Goal: Information Seeking & Learning: Learn about a topic

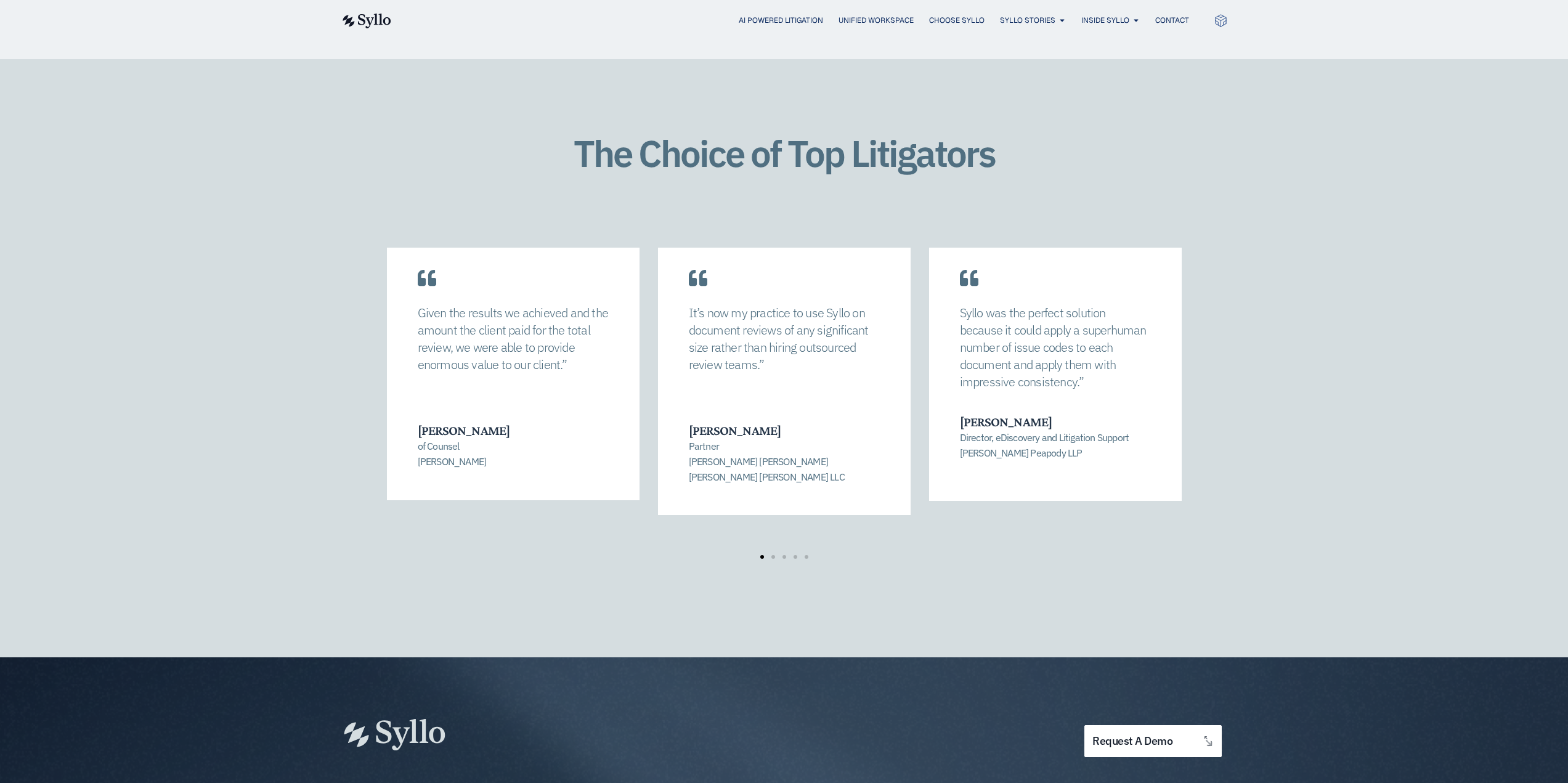
scroll to position [1787, 0]
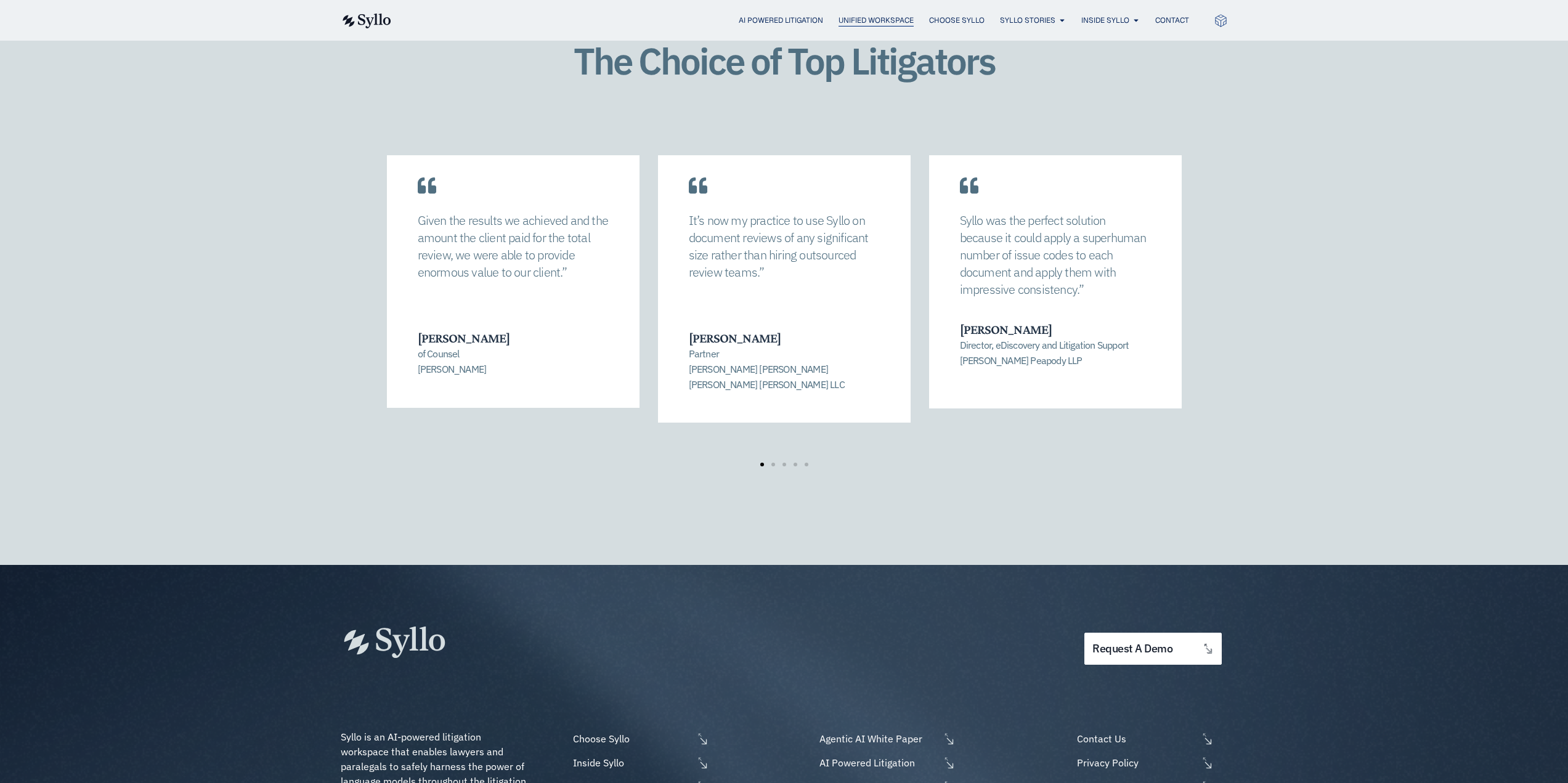
click at [839, 18] on span "Unified Workspace" at bounding box center [876, 21] width 75 height 11
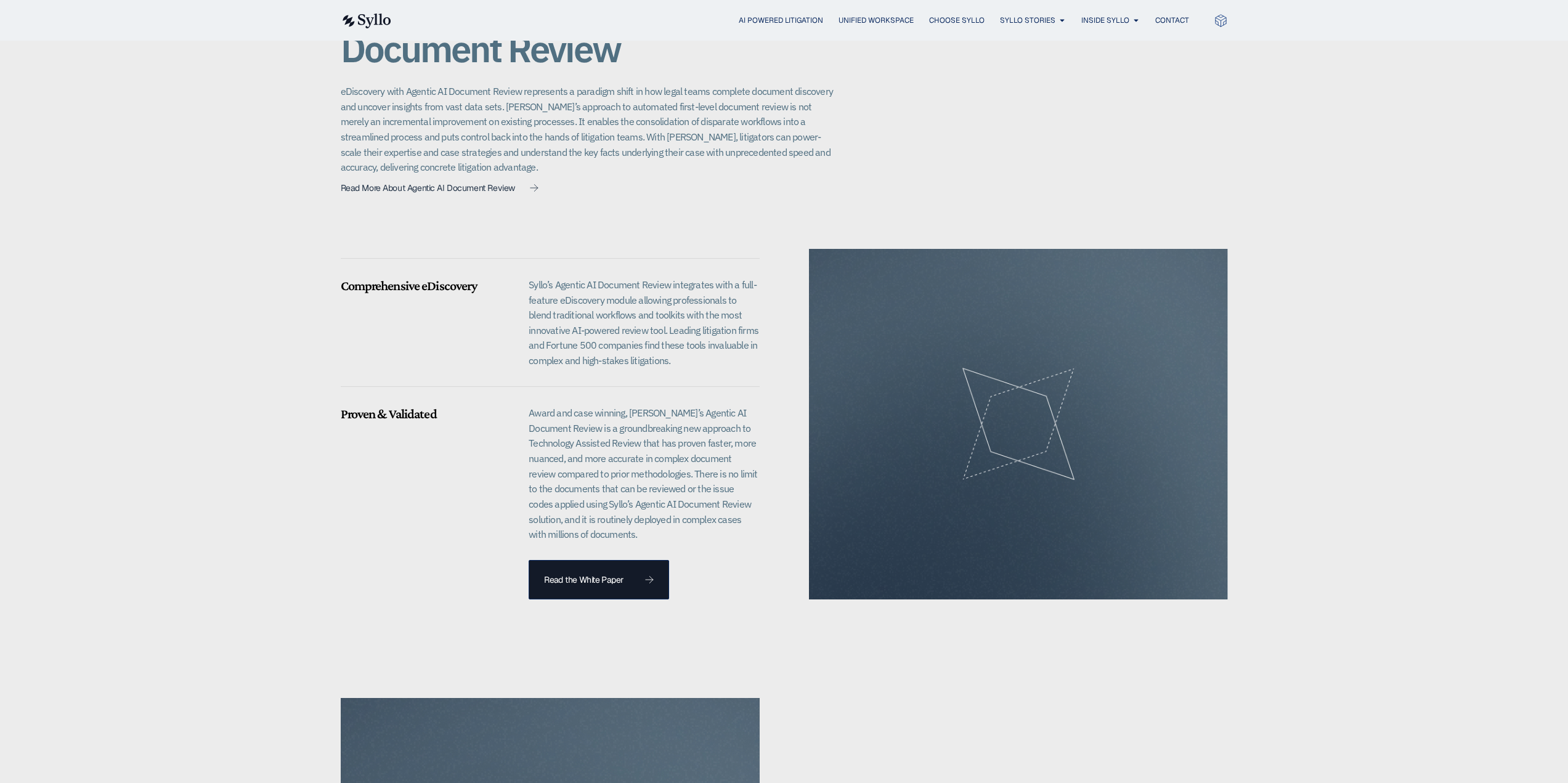
scroll to position [986, 0]
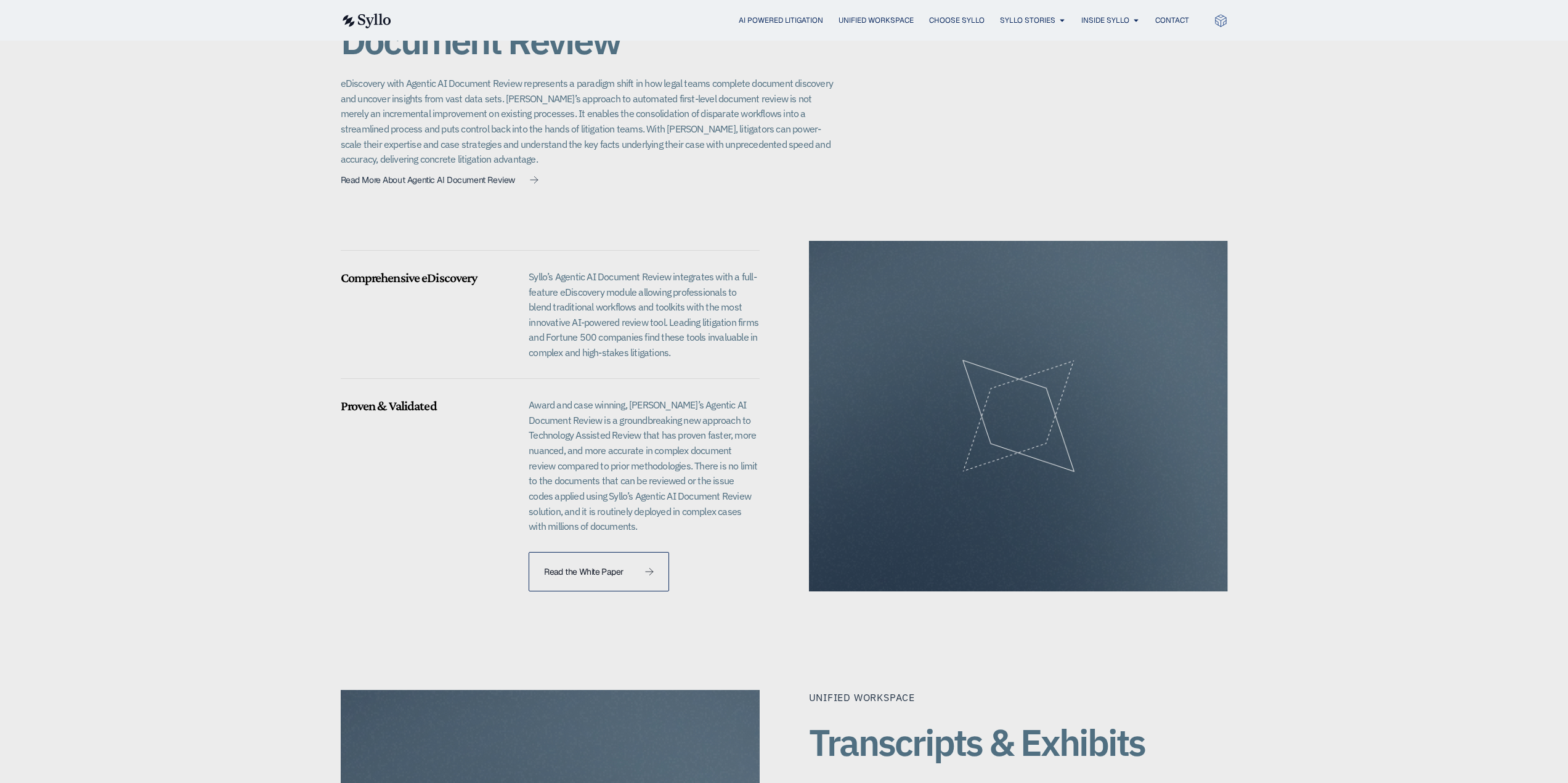
click at [601, 568] on span "Read the White Paper" at bounding box center [583, 572] width 79 height 9
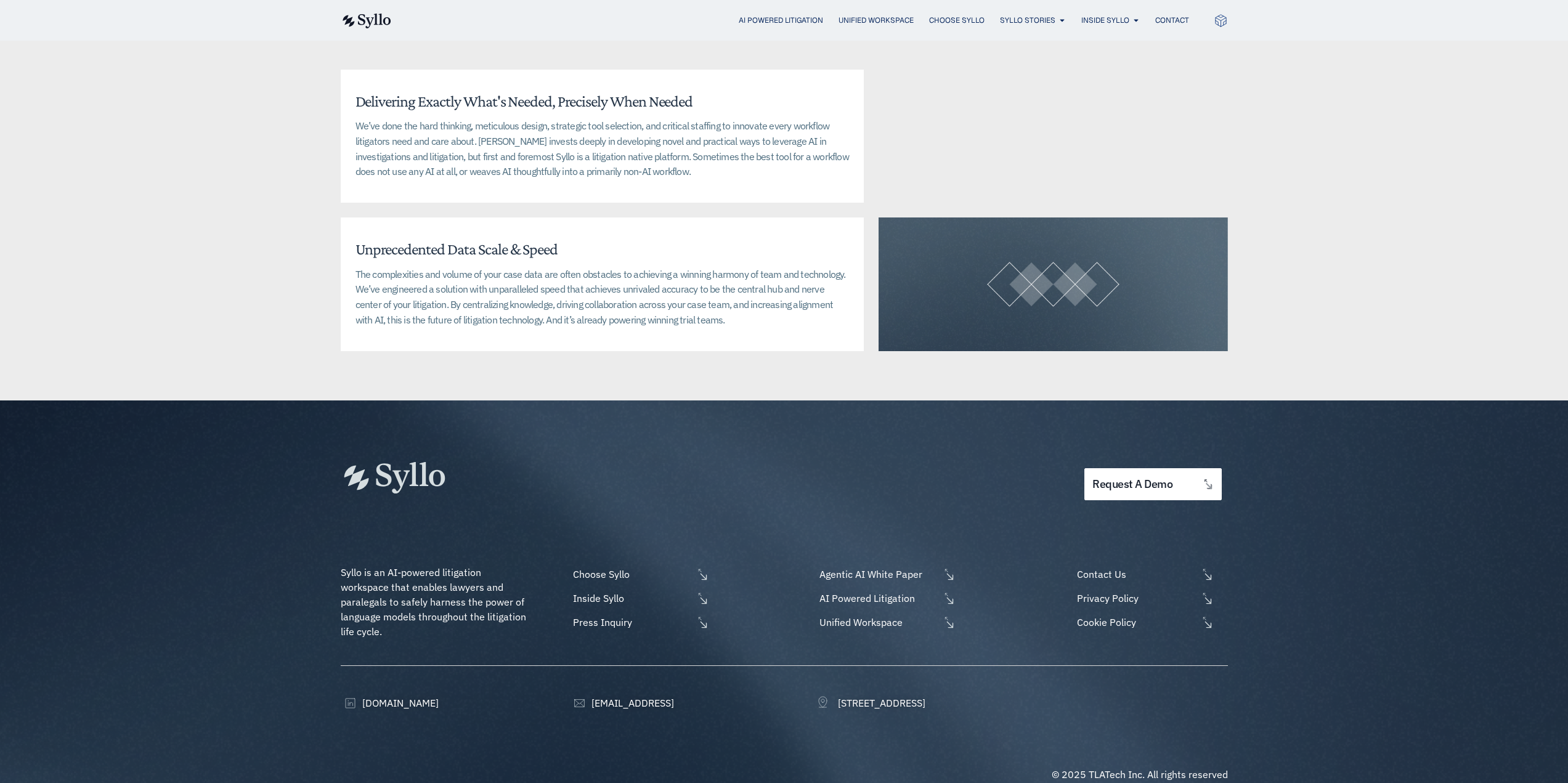
scroll to position [2942, 0]
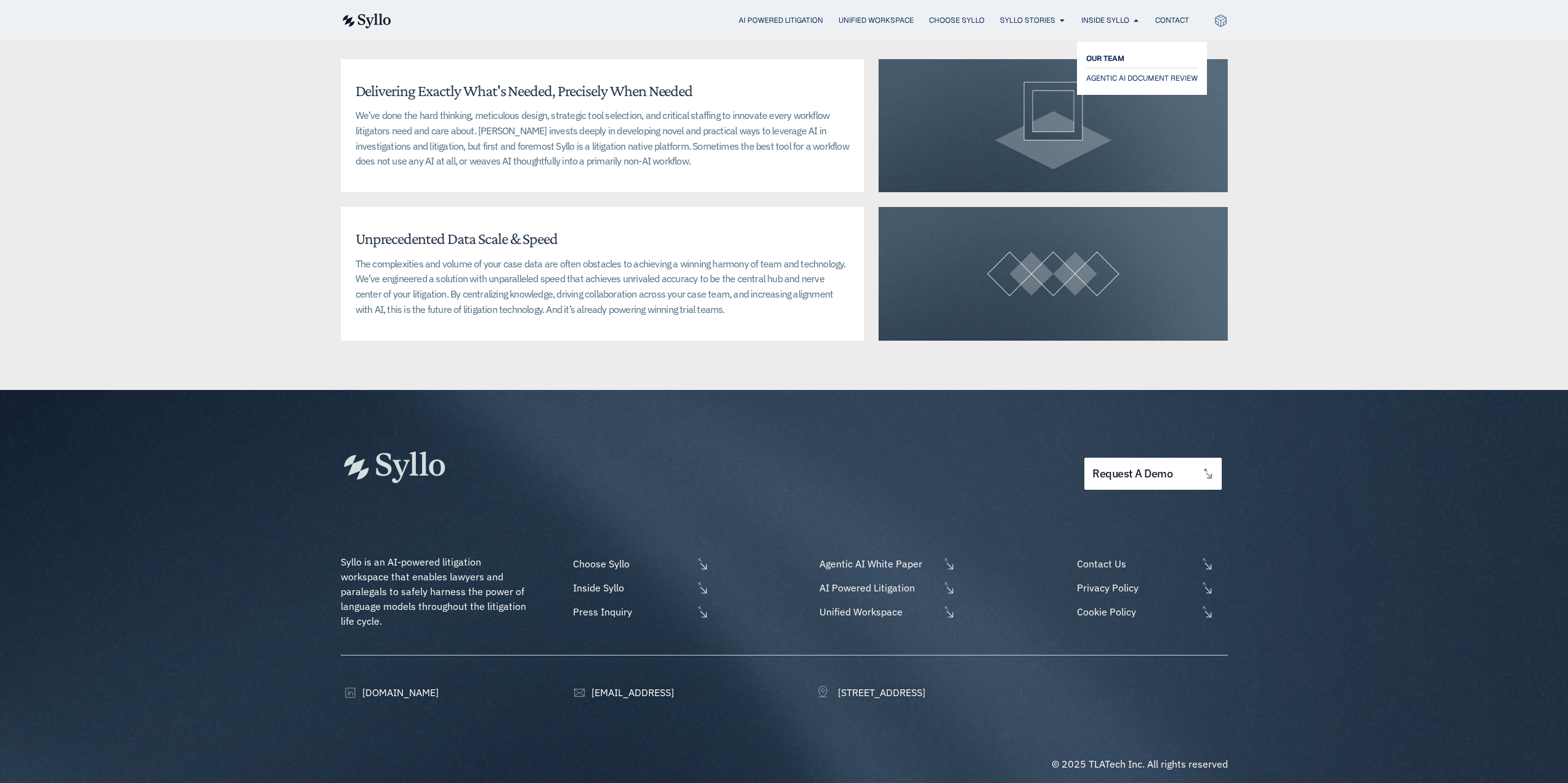
click at [1120, 56] on span "OUR TEAM" at bounding box center [1105, 58] width 38 height 15
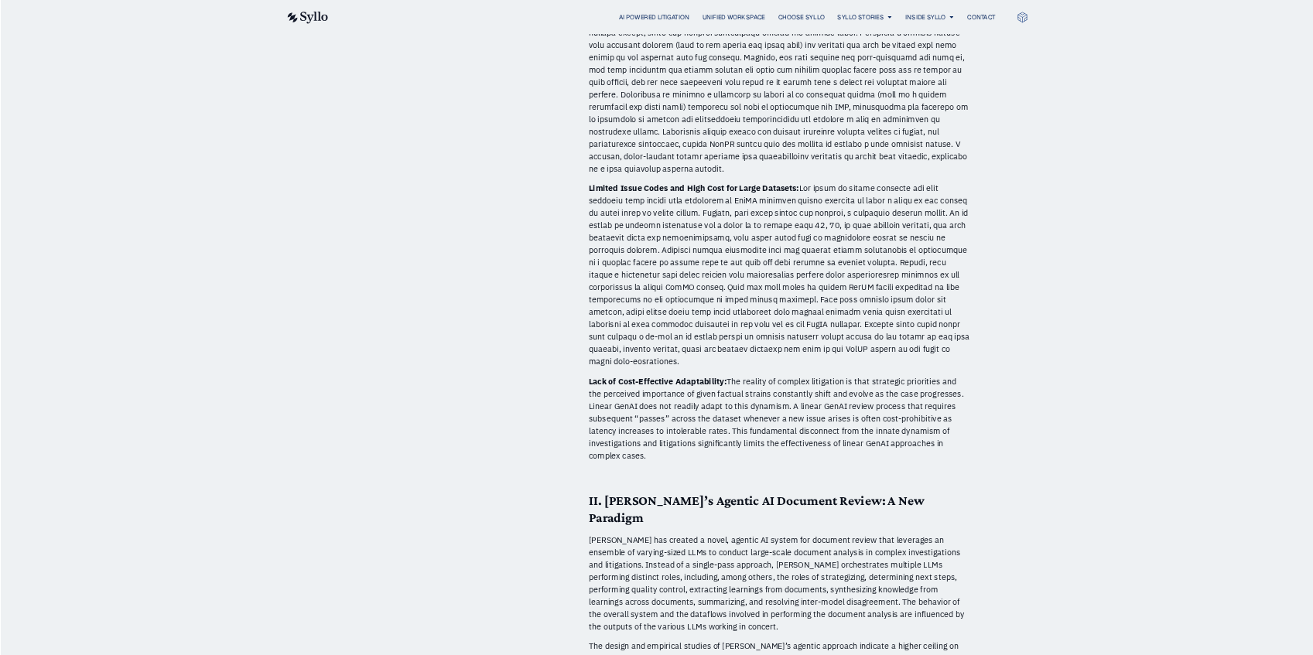
scroll to position [2940, 0]
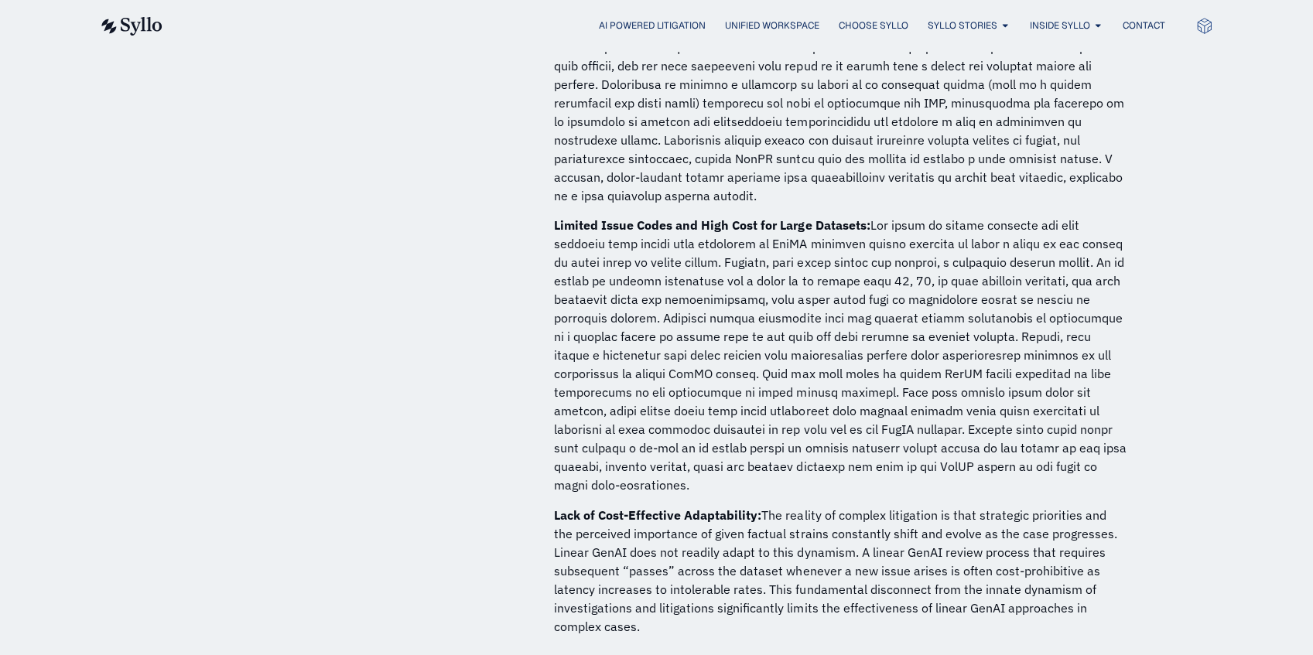
drag, startPoint x: 503, startPoint y: 239, endPoint x: 392, endPoint y: 118, distance: 164.3
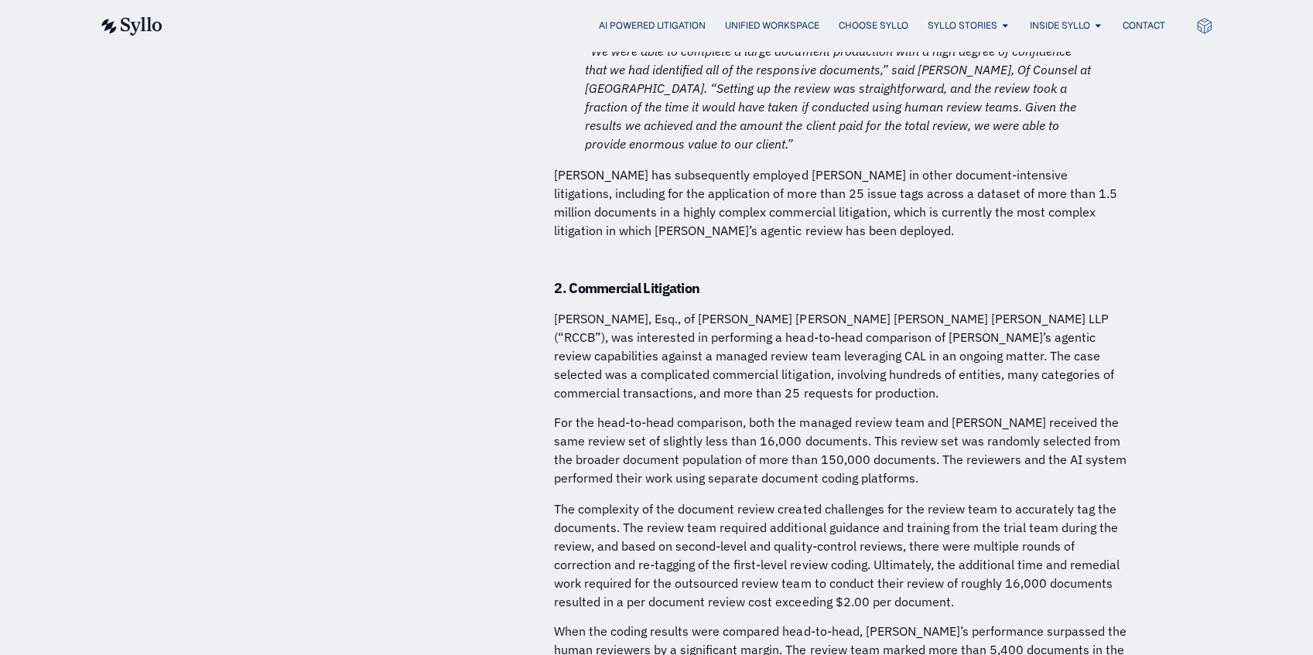
scroll to position [5467, 0]
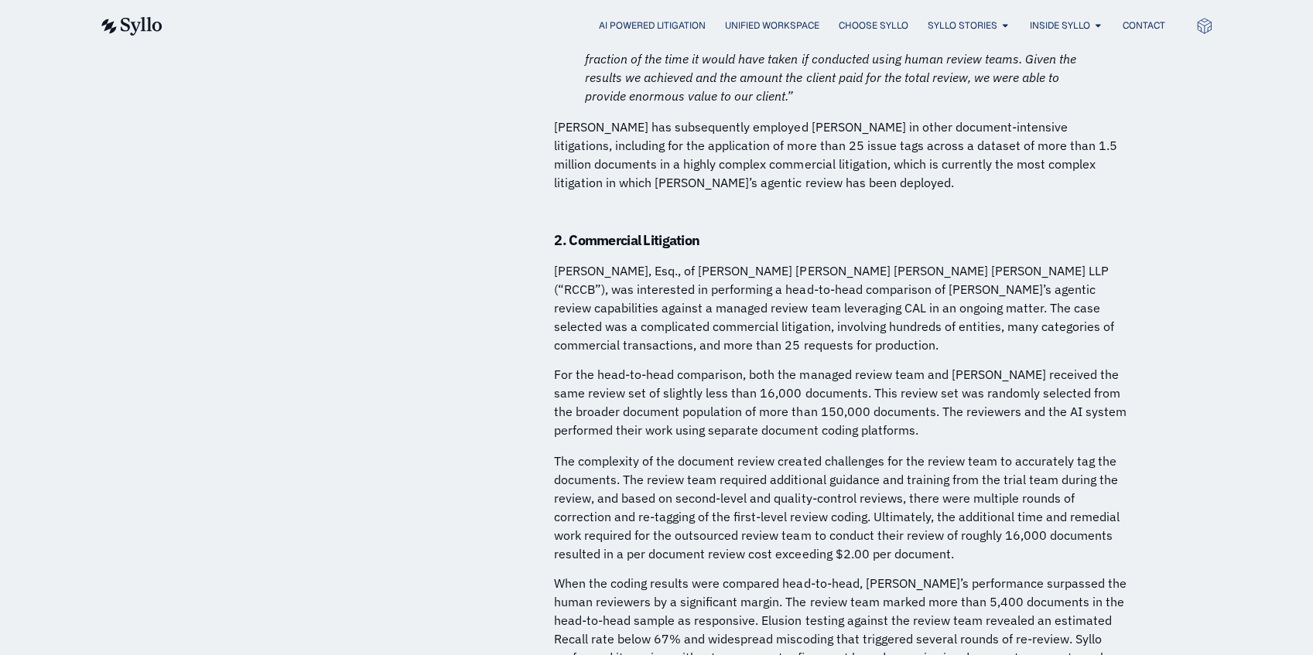
click at [460, 293] on div "White Paper: Agentic AI Document Review Is Transformative for Complex Litigatio…" at bounding box center [318, 631] width 320 height 11862
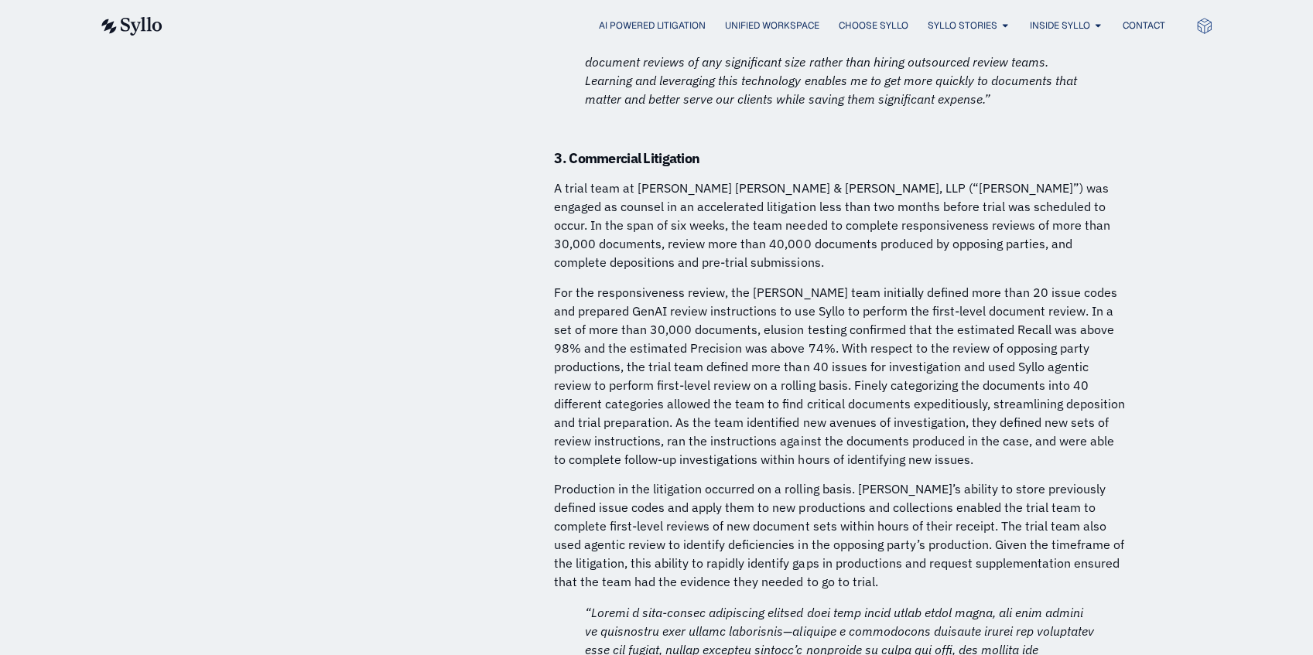
scroll to position [6240, 0]
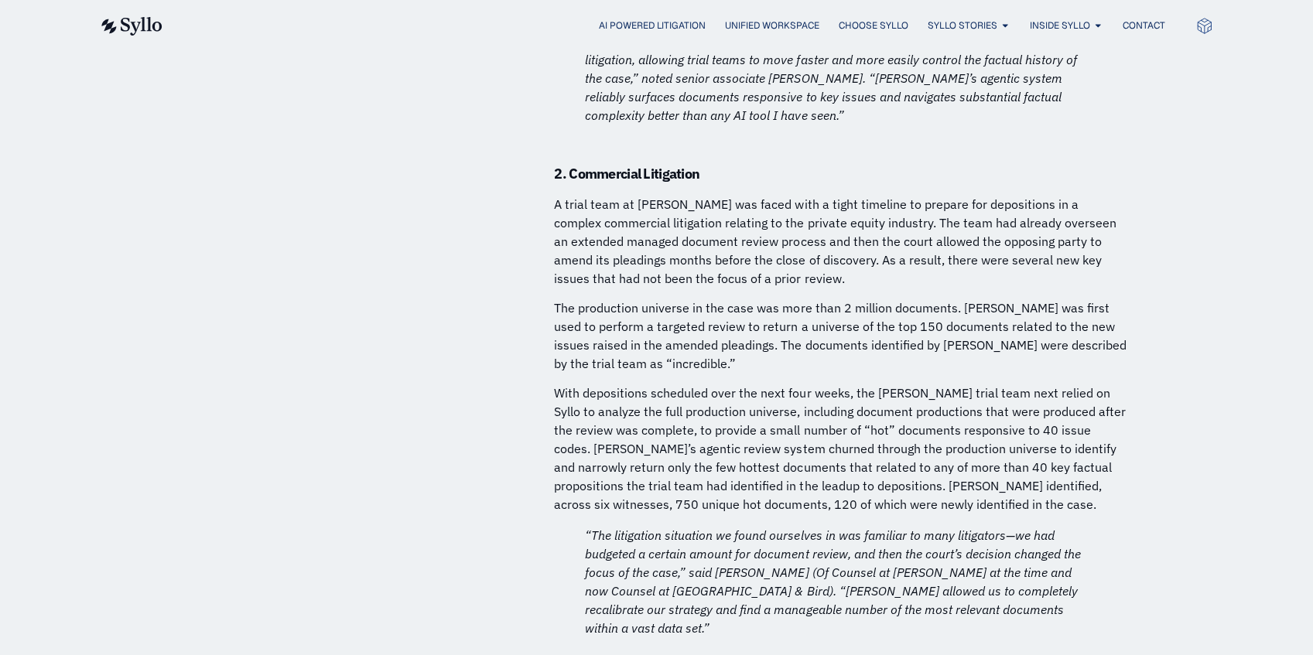
scroll to position [8046, 0]
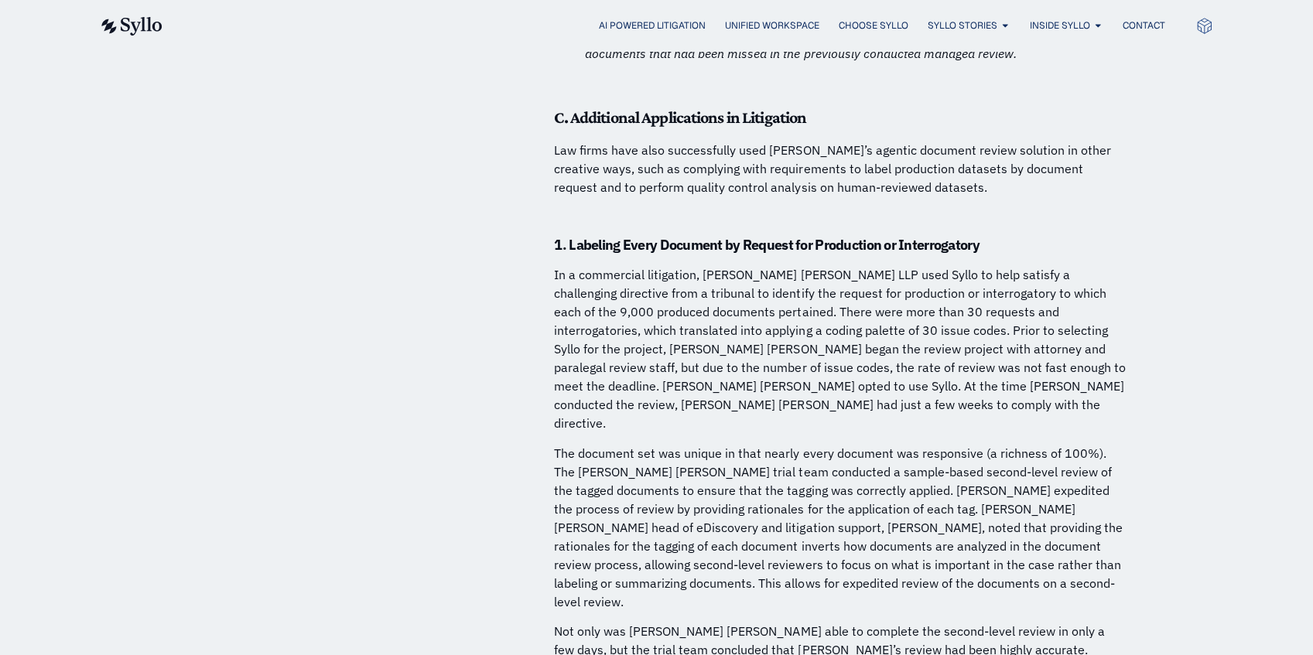
scroll to position [9180, 0]
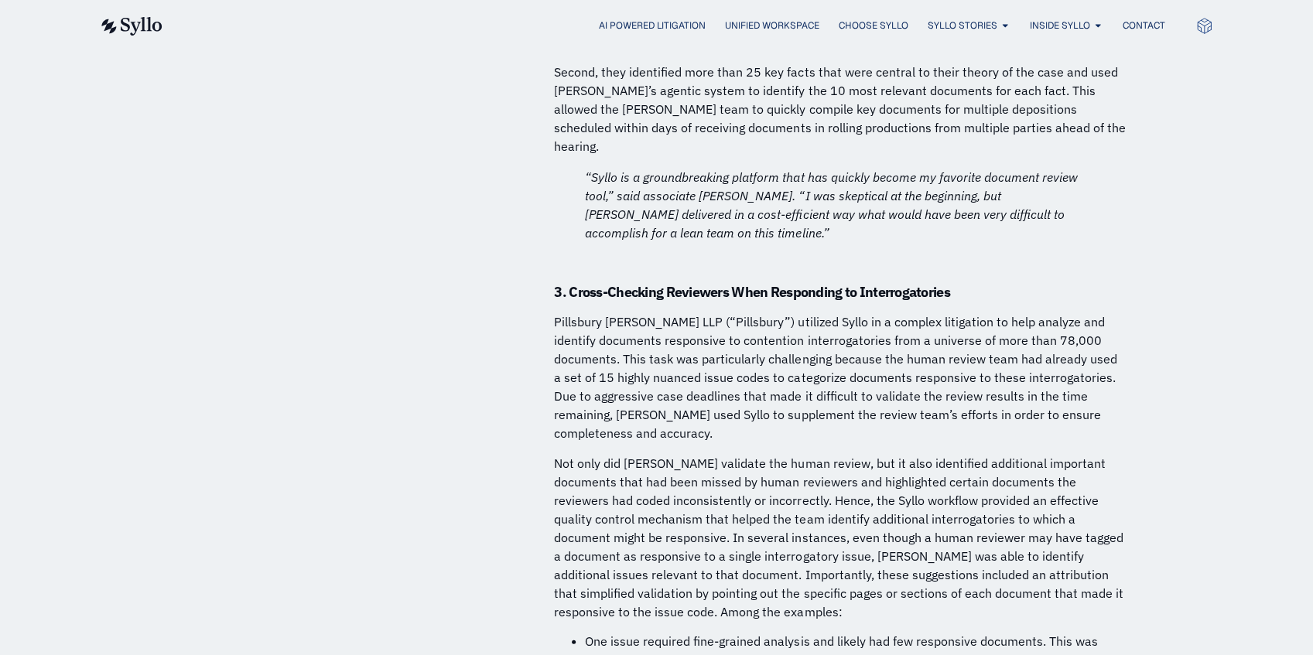
scroll to position [10160, 0]
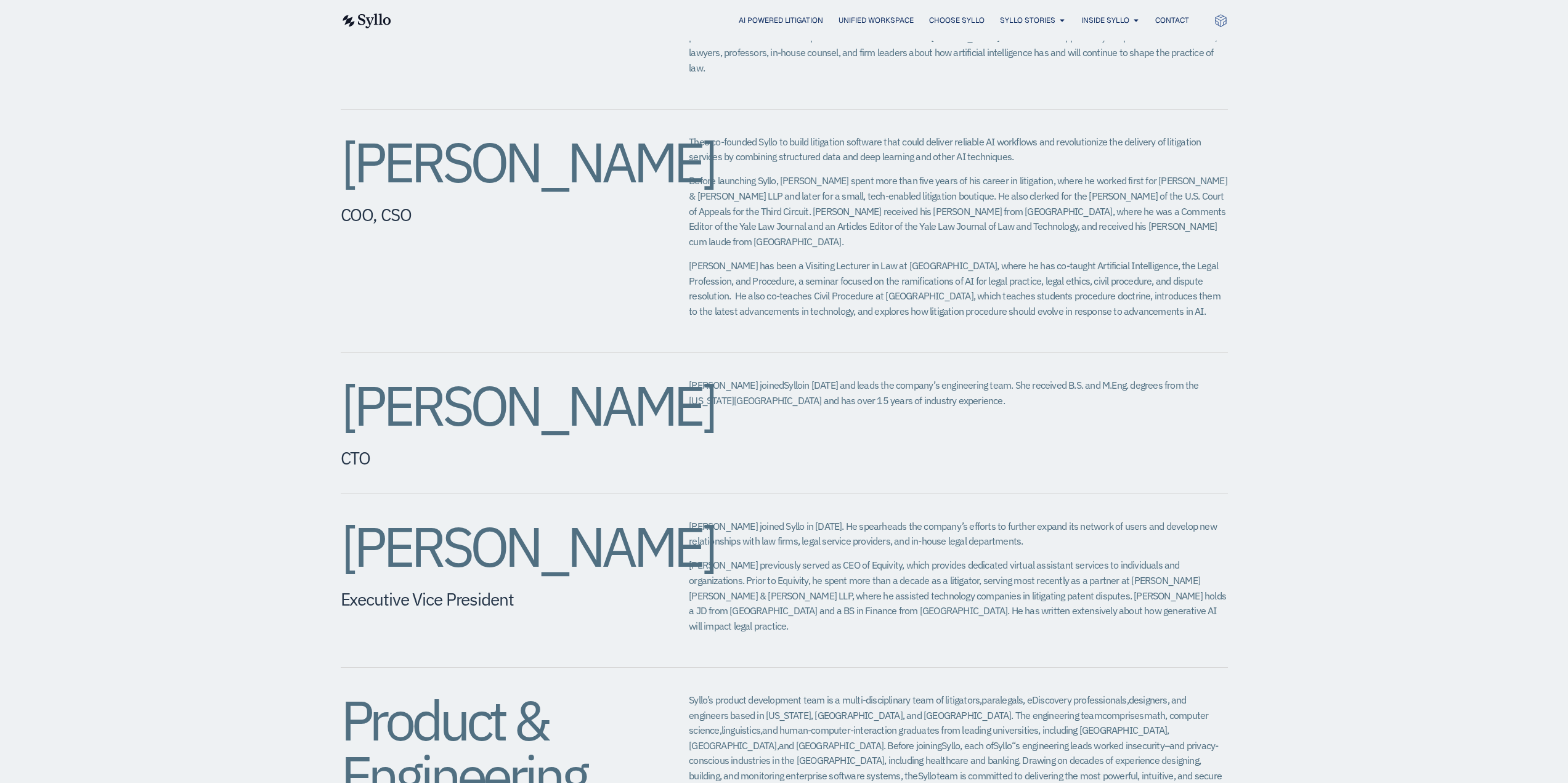
scroll to position [678, 0]
